Goal: Task Accomplishment & Management: Use online tool/utility

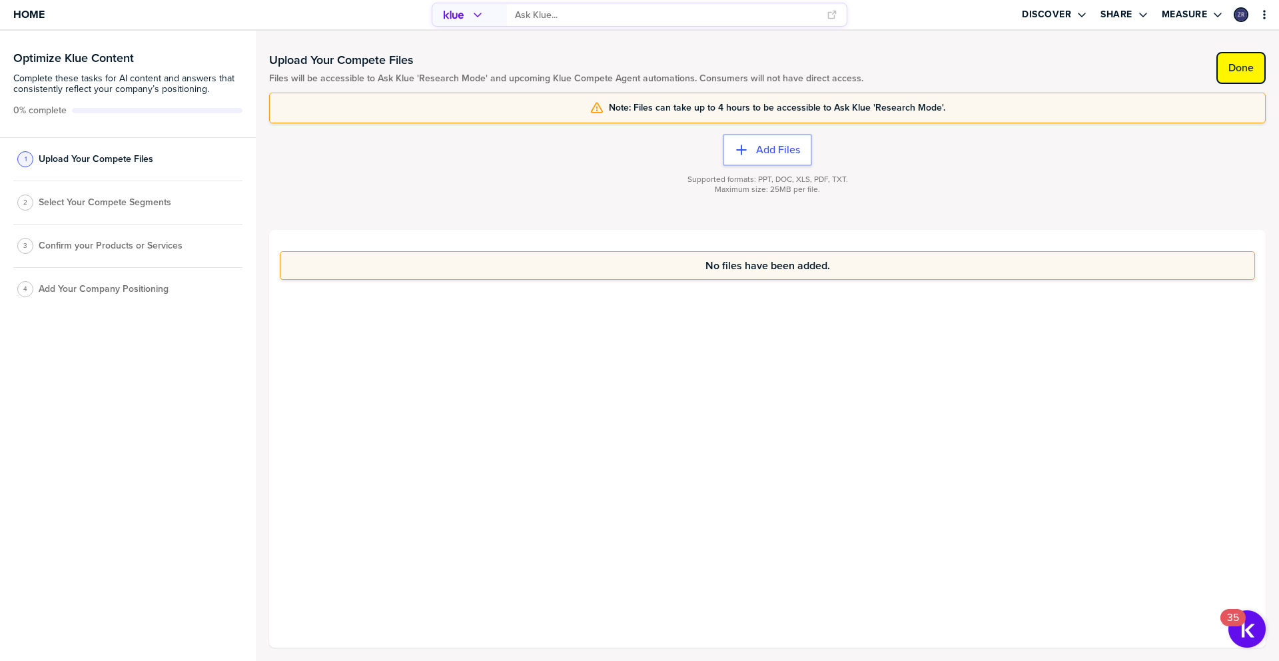
click at [1230, 67] on label "Done" at bounding box center [1240, 67] width 25 height 13
click at [1241, 69] on label "Done" at bounding box center [1240, 67] width 25 height 13
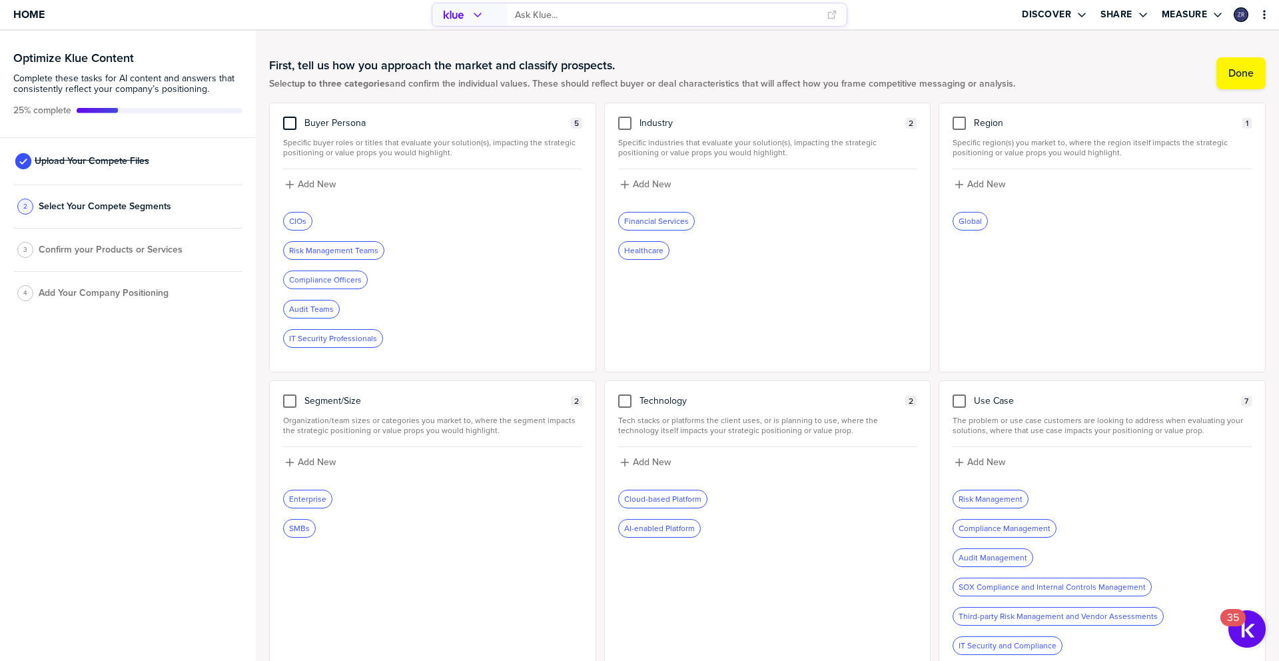
click at [291, 125] on div at bounding box center [289, 123] width 13 height 13
click at [290, 117] on input "checkbox" at bounding box center [290, 117] width 0 height 0
click at [626, 122] on div at bounding box center [624, 123] width 13 height 13
click at [625, 117] on input "checkbox" at bounding box center [625, 117] width 0 height 0
click at [957, 121] on div at bounding box center [958, 123] width 13 height 13
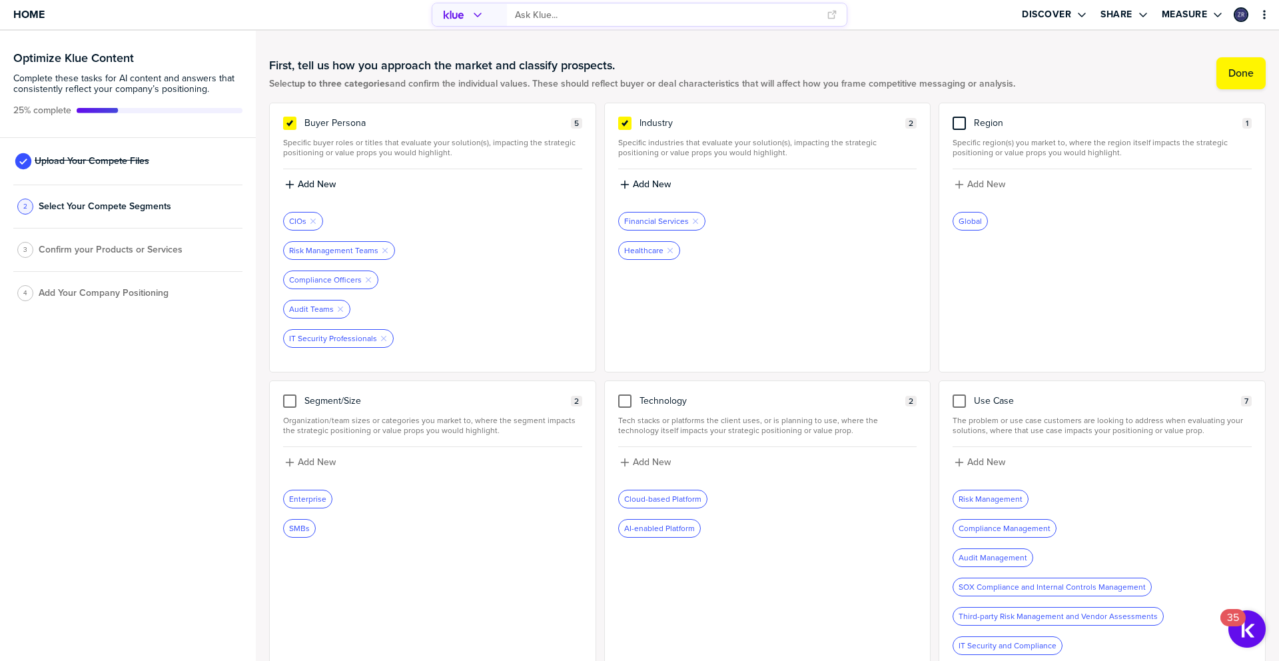
click at [959, 117] on input "checkbox" at bounding box center [959, 117] width 0 height 0
click at [1239, 67] on label "Done" at bounding box center [1240, 73] width 25 height 13
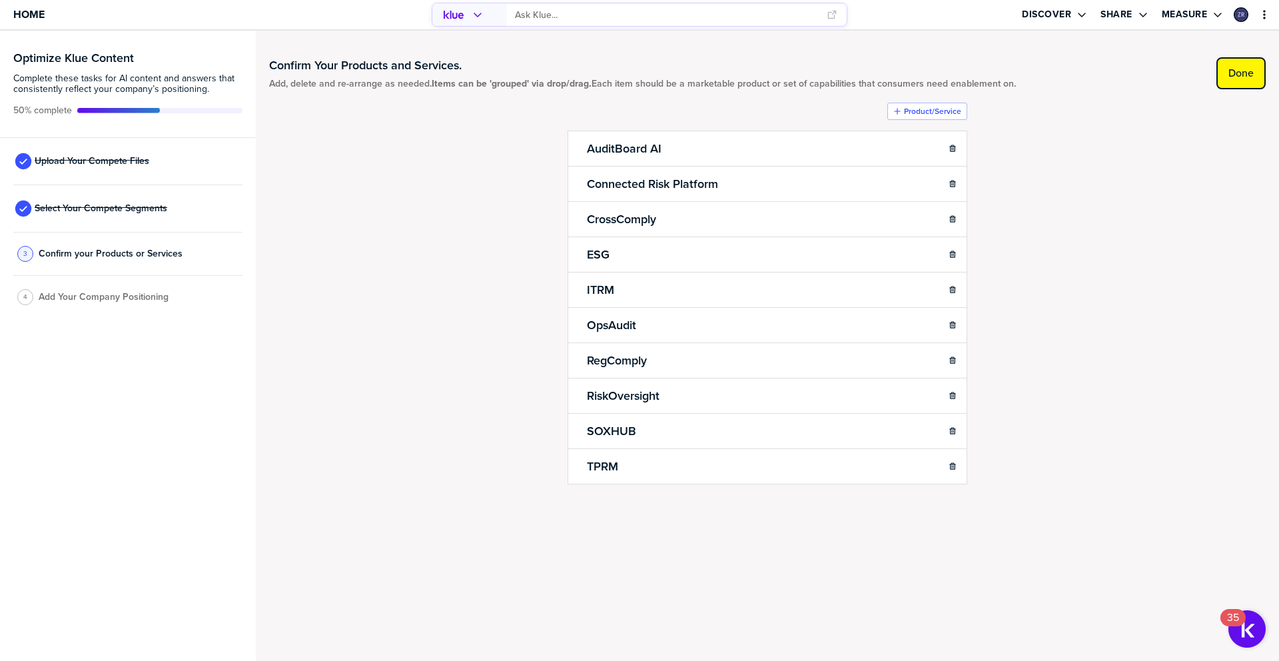
click at [1250, 75] on label "Done" at bounding box center [1240, 73] width 25 height 13
